Goal: Information Seeking & Learning: Learn about a topic

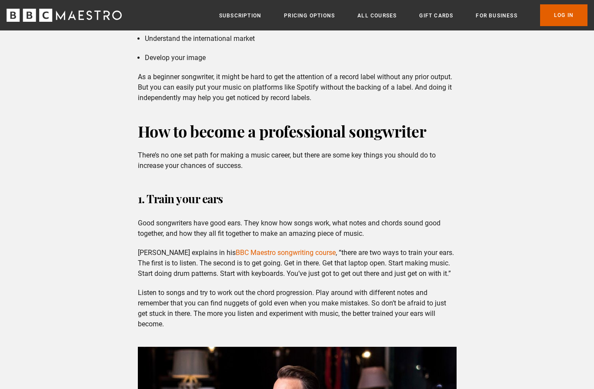
scroll to position [1159, 0]
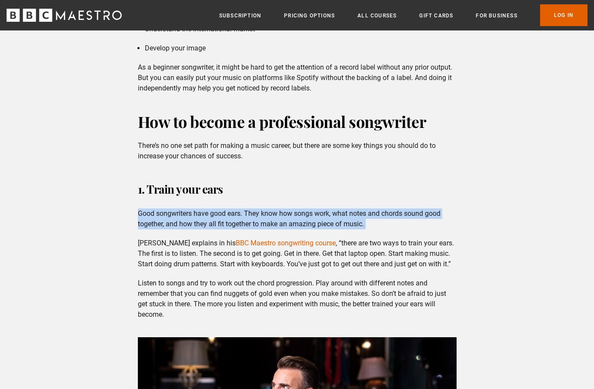
drag, startPoint x: 140, startPoint y: 213, endPoint x: 477, endPoint y: 230, distance: 337.6
copy div "Good songwriters have good ears. They know how songs work, what notes and chord…"
click at [240, 241] on link "BBC Maestro songwriting course" at bounding box center [286, 243] width 100 height 8
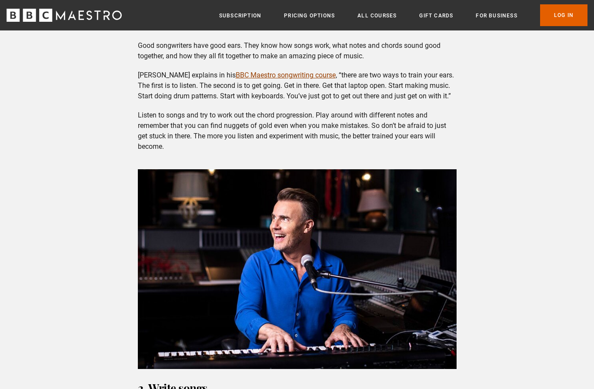
scroll to position [1295, 0]
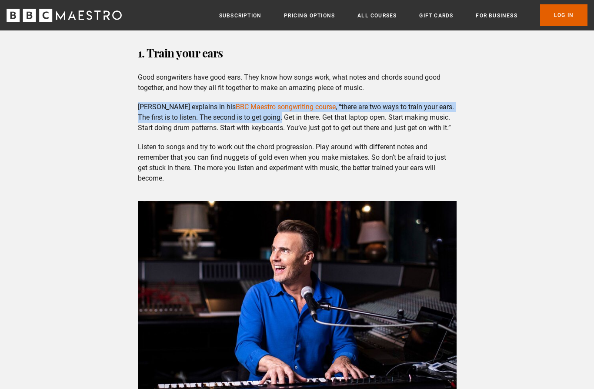
drag, startPoint x: 137, startPoint y: 105, endPoint x: 283, endPoint y: 119, distance: 146.8
click at [283, 119] on div "How can songwriters make money? Firstly, can you make a career from songwriting…" at bounding box center [297, 323] width 333 height 2467
copy p "[PERSON_NAME] explains in his BBC Maestro songwriting course , “there are two w…"
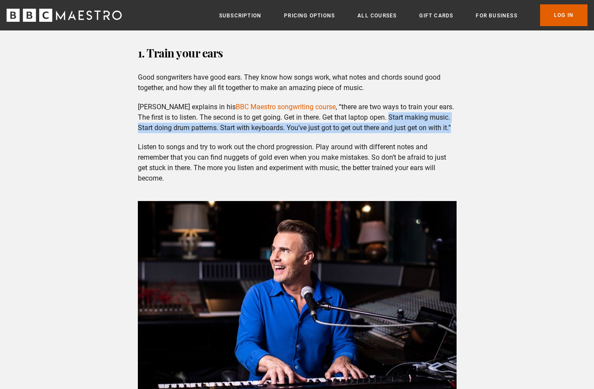
drag, startPoint x: 392, startPoint y: 117, endPoint x: 466, endPoint y: 121, distance: 74.5
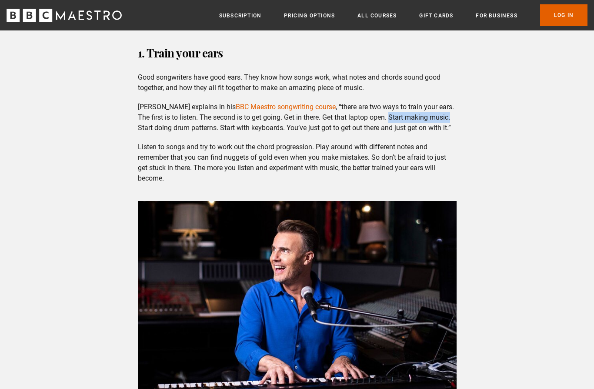
drag, startPoint x: 393, startPoint y: 116, endPoint x: 453, endPoint y: 117, distance: 60.1
click at [453, 117] on p "[PERSON_NAME] explains in his BBC Maestro songwriting course , “there are two w…" at bounding box center [297, 117] width 319 height 31
copy p "Start making music."
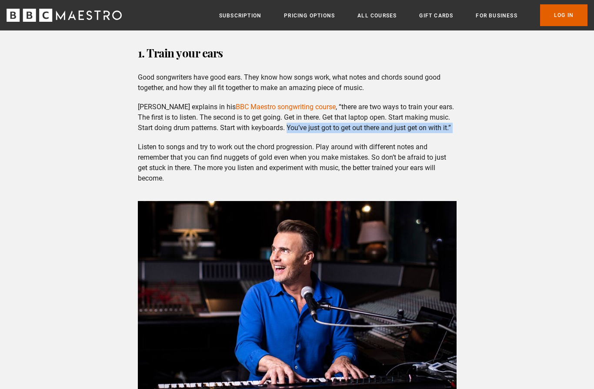
drag, startPoint x: 288, startPoint y: 127, endPoint x: 449, endPoint y: 137, distance: 160.9
click at [449, 137] on div "How can songwriters make money? Firstly, can you make a career from songwriting…" at bounding box center [297, 323] width 333 height 2467
copy div "You’ve just got to get out there and just get on with it.”"
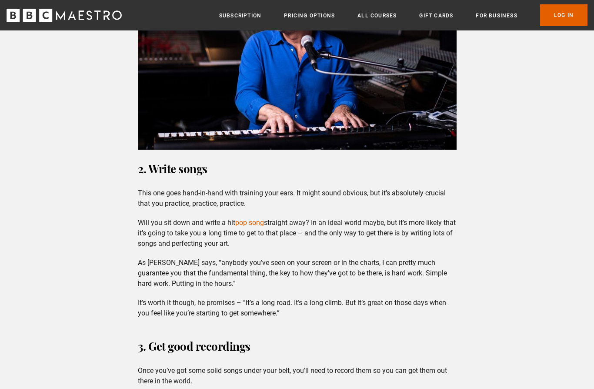
scroll to position [1549, 0]
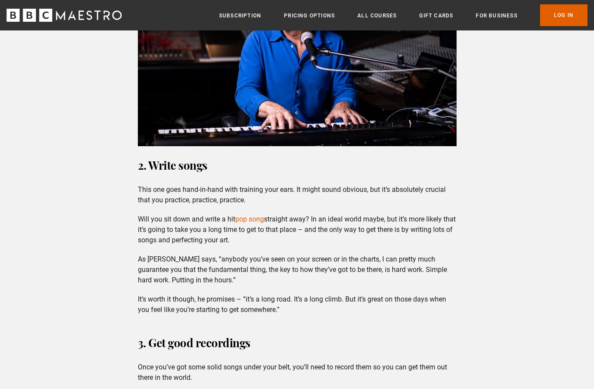
click at [405, 263] on p "As [PERSON_NAME] says, “anybody you’ve seen on your screen or in the charts, I …" at bounding box center [297, 270] width 319 height 31
drag, startPoint x: 424, startPoint y: 232, endPoint x: 425, endPoint y: 244, distance: 12.6
click at [425, 244] on div "How can songwriters make money? Firstly, can you make a career from songwriting…" at bounding box center [297, 69] width 333 height 2467
copy div "writing lots of songs and perfecting your art."
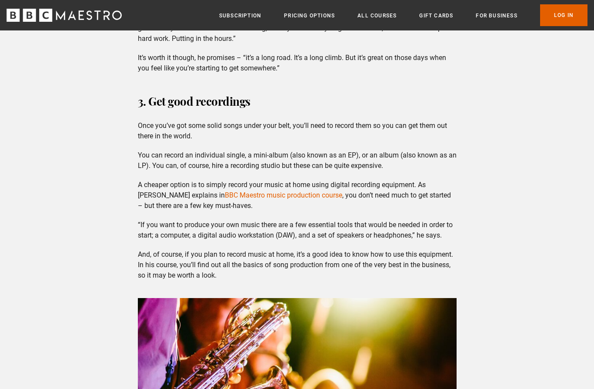
scroll to position [1792, 0]
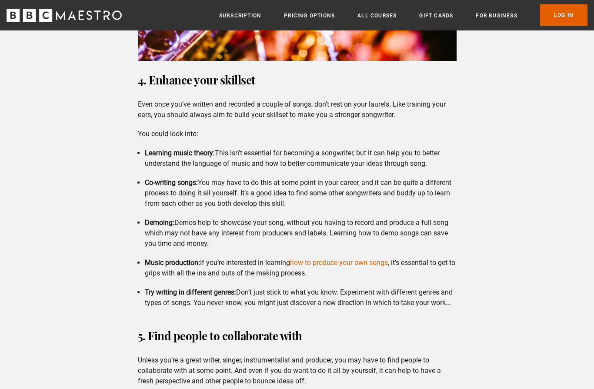
scroll to position [2225, 0]
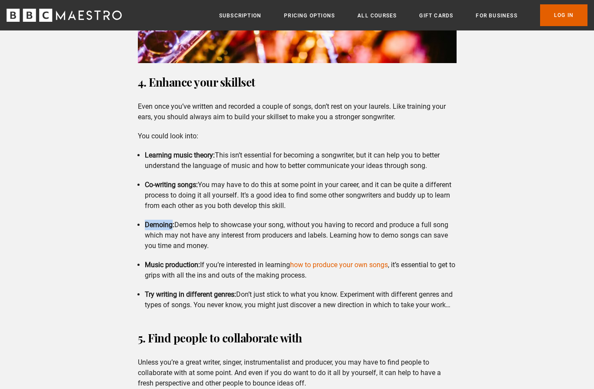
drag, startPoint x: 145, startPoint y: 224, endPoint x: 174, endPoint y: 221, distance: 28.4
click at [174, 221] on strong "Demoing:" at bounding box center [160, 225] width 30 height 8
click at [151, 184] on strong "Co-writing songs:" at bounding box center [171, 185] width 53 height 8
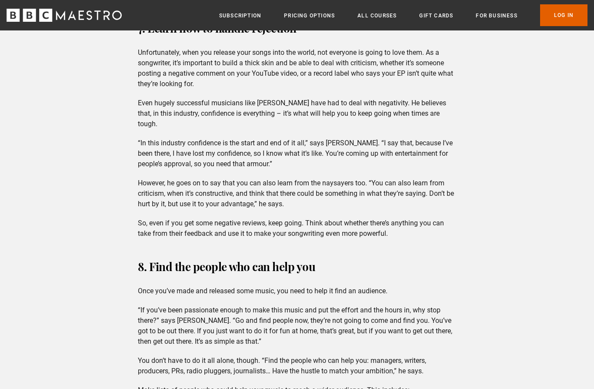
scroll to position [3086, 0]
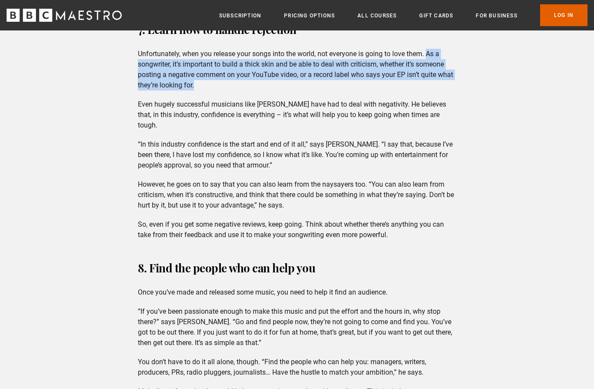
drag, startPoint x: 427, startPoint y: 61, endPoint x: 455, endPoint y: 90, distance: 40.0
click at [455, 90] on p "Unfortunately, when you release your songs into the world, not everyone is goin…" at bounding box center [297, 70] width 319 height 42
copy p "As a songwriter, it’s important to build a thick skin and be able to deal with …"
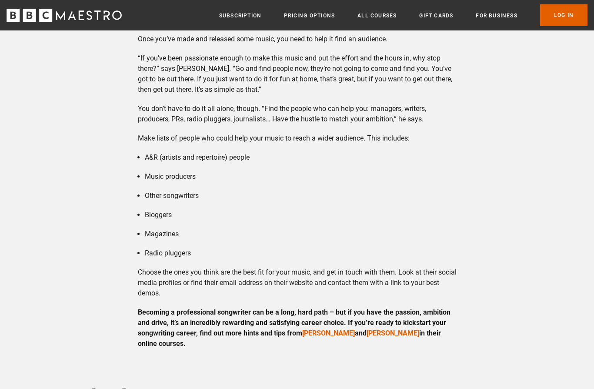
scroll to position [3274, 0]
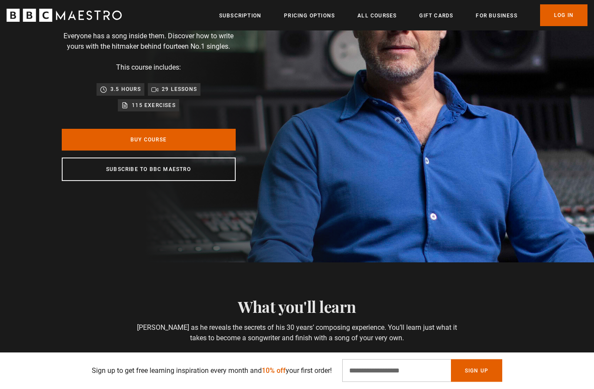
scroll to position [113, 0]
